Goal: Complete application form

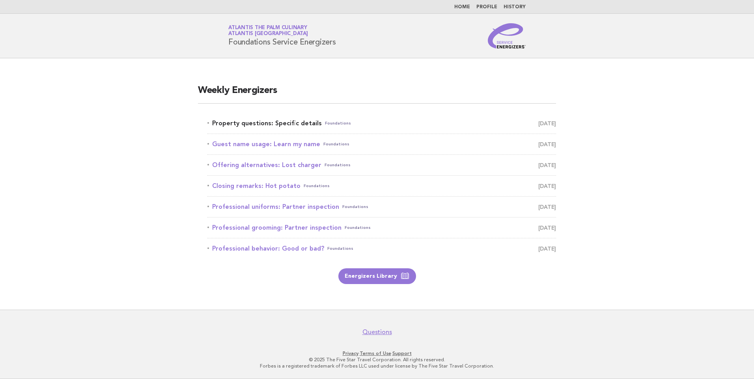
click at [309, 126] on link "Property questions: Specific details Foundations [DATE]" at bounding box center [381, 123] width 348 height 11
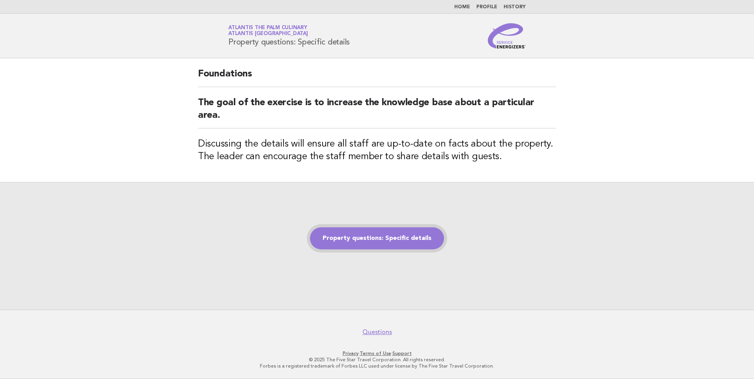
click at [391, 248] on link "Property questions: Specific details" at bounding box center [377, 238] width 134 height 22
click at [391, 243] on link "Property questions: Specific details" at bounding box center [377, 238] width 134 height 22
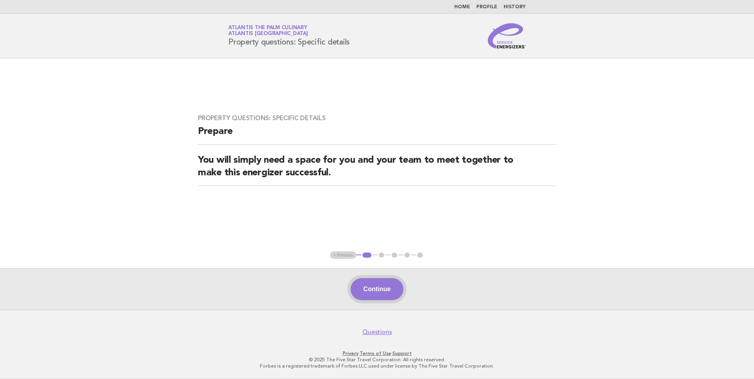
click at [379, 285] on button "Continue" at bounding box center [376, 289] width 52 height 22
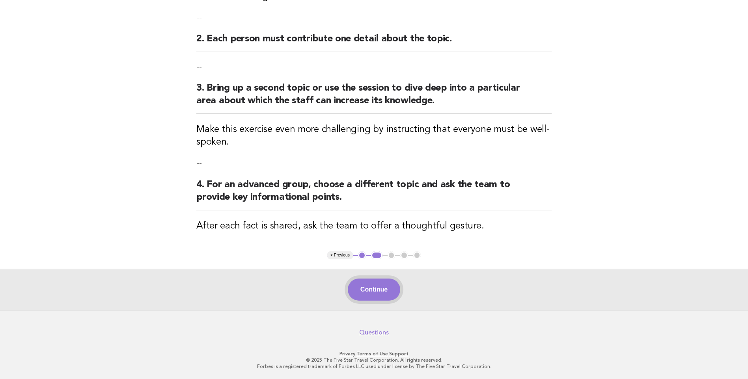
click at [393, 296] on button "Continue" at bounding box center [374, 290] width 52 height 22
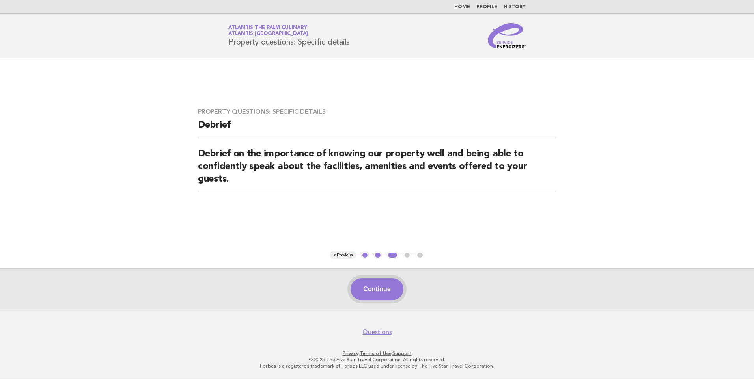
click at [376, 286] on button "Continue" at bounding box center [376, 289] width 52 height 22
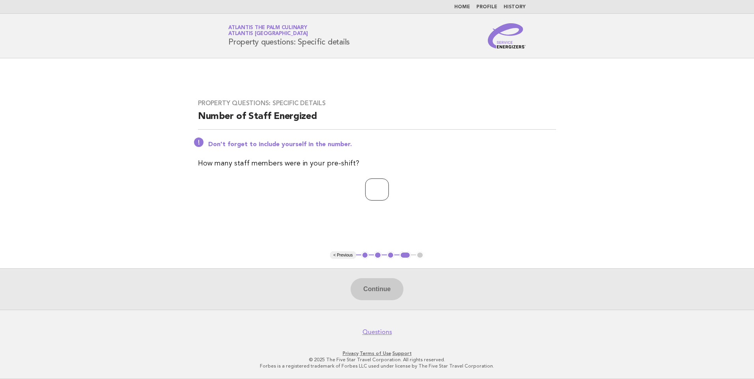
click at [365, 193] on input "number" at bounding box center [377, 190] width 24 height 22
type input "**"
click at [385, 294] on button "Continue" at bounding box center [376, 289] width 52 height 22
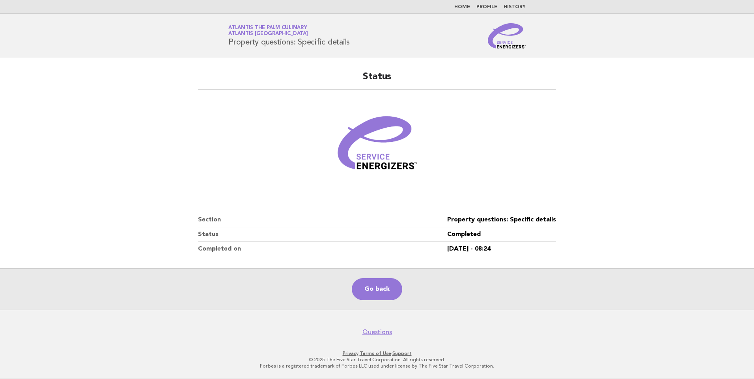
click at [39, 135] on main "Status Section Property questions: Specific details Status Completed Completed …" at bounding box center [377, 183] width 754 height 251
drag, startPoint x: 645, startPoint y: 91, endPoint x: 664, endPoint y: 28, distance: 65.8
click at [645, 91] on main "Status Section Property questions: Specific details Status Completed Completed …" at bounding box center [377, 183] width 754 height 251
